Goal: Task Accomplishment & Management: Manage account settings

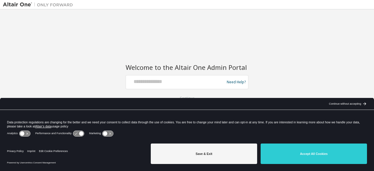
click at [348, 104] on div "Continue without accepting" at bounding box center [345, 103] width 32 height 5
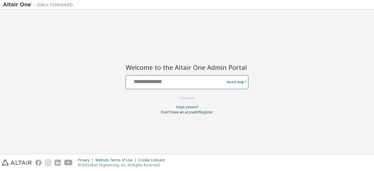
click at [150, 82] on input "text" at bounding box center [176, 81] width 96 height 8
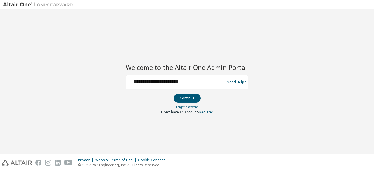
click at [242, 104] on div at bounding box center [187, 104] width 123 height 1
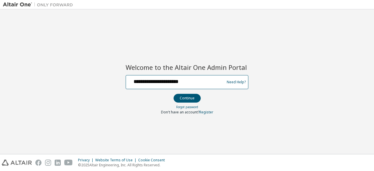
click at [199, 82] on input "**********" at bounding box center [176, 81] width 96 height 8
type input "**********"
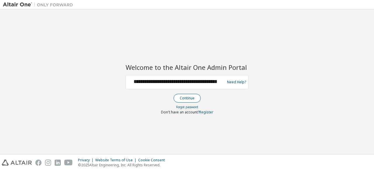
scroll to position [0, 0]
click at [189, 97] on button "Continue" at bounding box center [187, 98] width 27 height 9
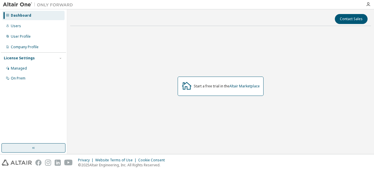
click at [32, 147] on icon "button" at bounding box center [33, 148] width 5 height 5
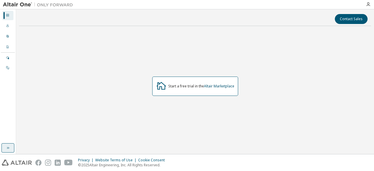
click at [9, 15] on div "Dashboard" at bounding box center [7, 15] width 11 height 9
click at [9, 26] on div "Users" at bounding box center [7, 25] width 11 height 9
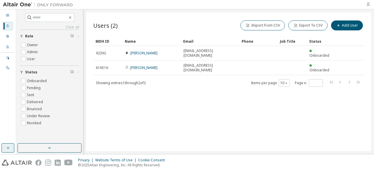
click at [367, 4] on icon "button" at bounding box center [368, 4] width 5 height 5
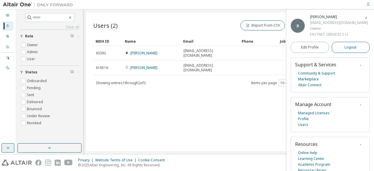
click at [355, 50] on span "Logout" at bounding box center [351, 47] width 12 height 6
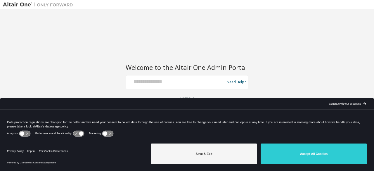
click at [351, 104] on div "Continue without accepting" at bounding box center [345, 103] width 32 height 5
